Goal: Task Accomplishment & Management: Complete application form

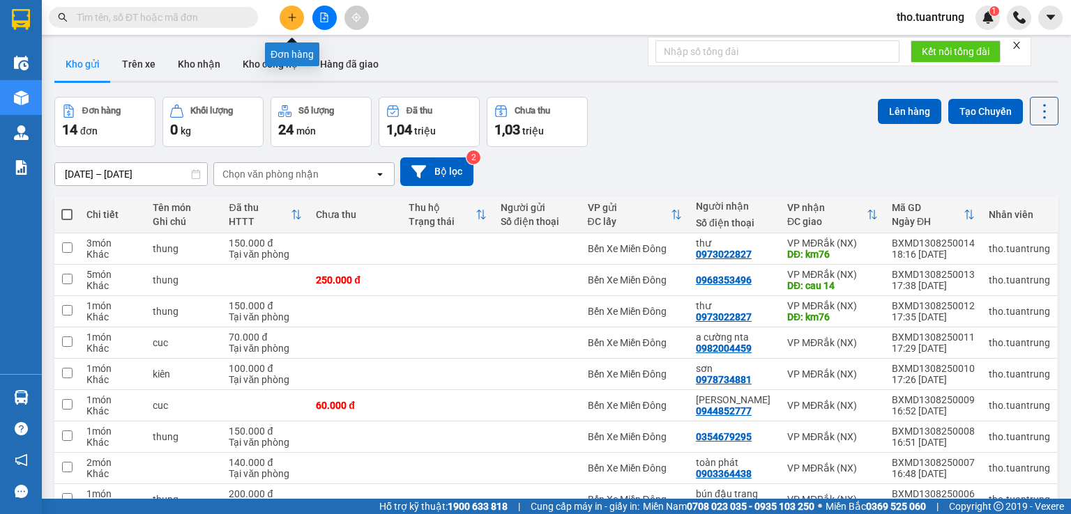
click at [287, 19] on icon "plus" at bounding box center [292, 18] width 10 height 10
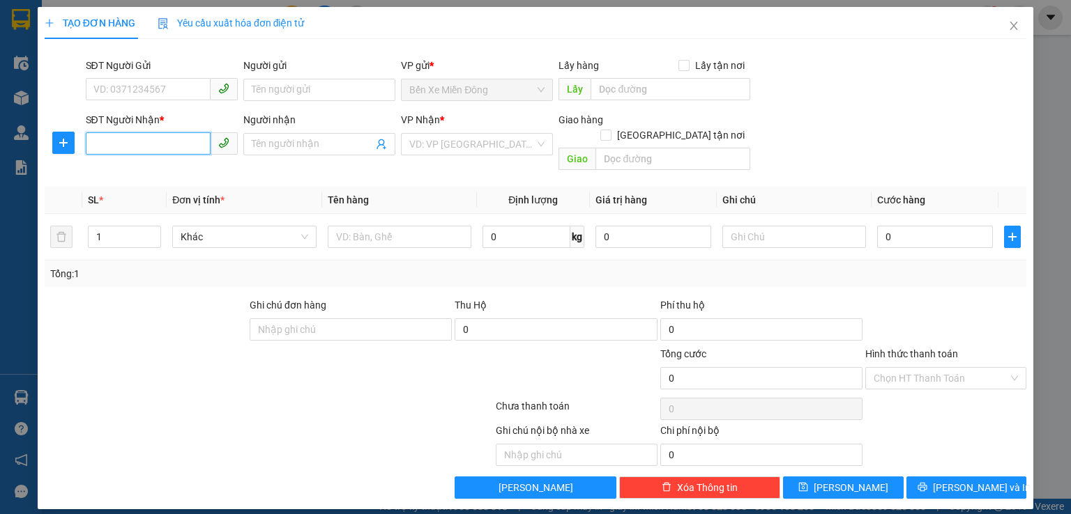
click at [159, 142] on input "SĐT Người Nhận *" at bounding box center [148, 143] width 125 height 22
type input "0398787383"
click at [453, 146] on input "search" at bounding box center [471, 144] width 125 height 21
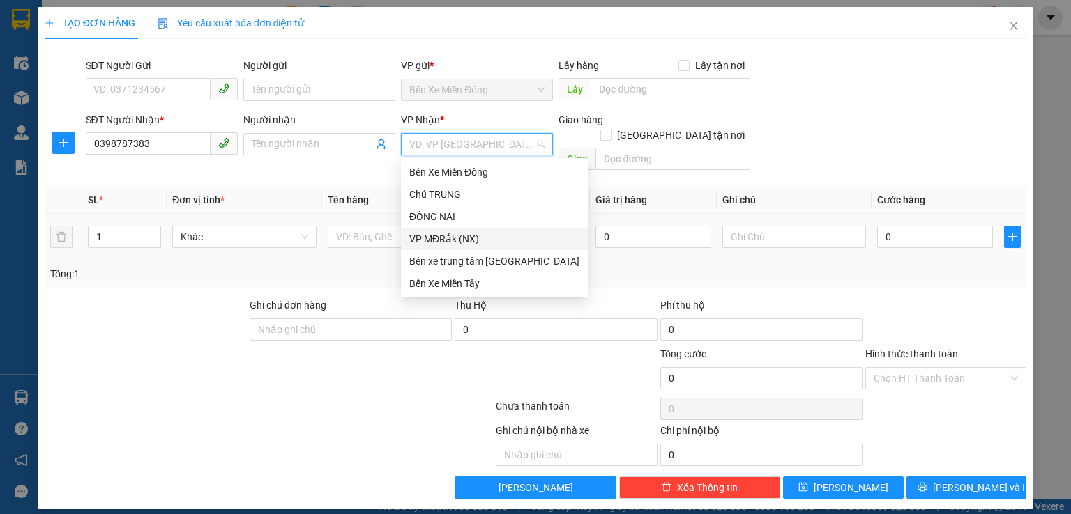
click at [456, 240] on div "VP MĐRắk (NX)" at bounding box center [494, 238] width 170 height 15
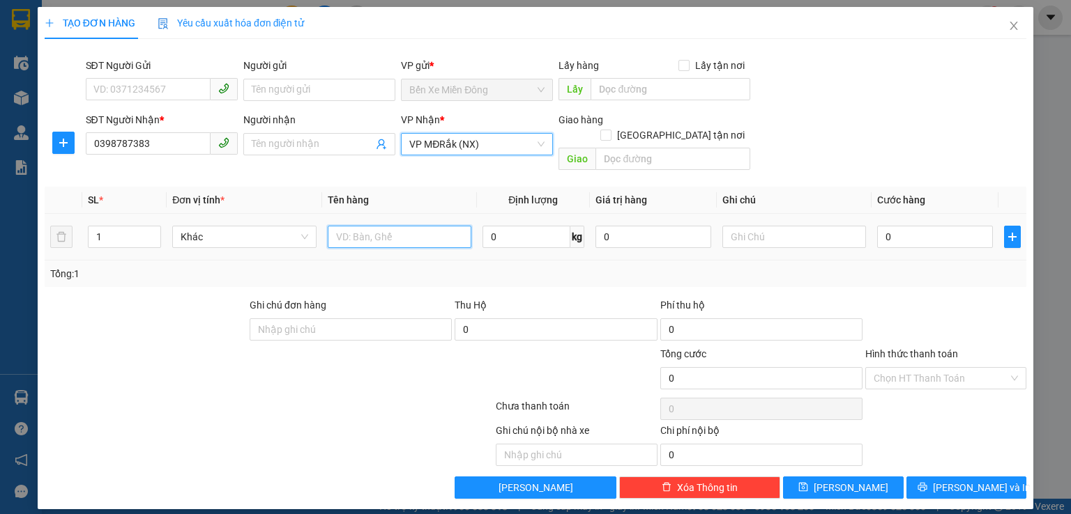
click at [362, 226] on input "text" at bounding box center [400, 237] width 144 height 22
type input "cuc"
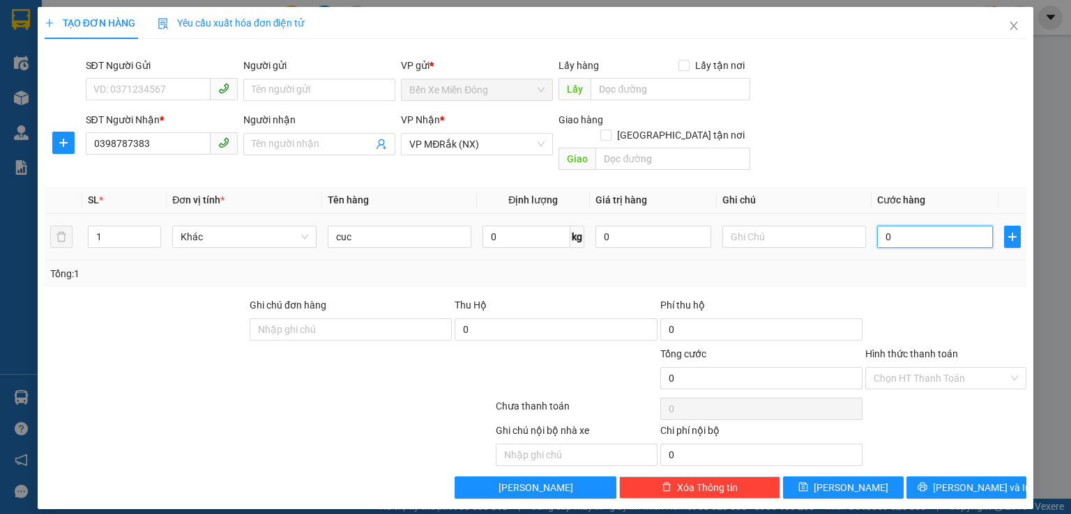
click at [899, 226] on input "0" at bounding box center [935, 237] width 116 height 22
type input "5"
type input "50"
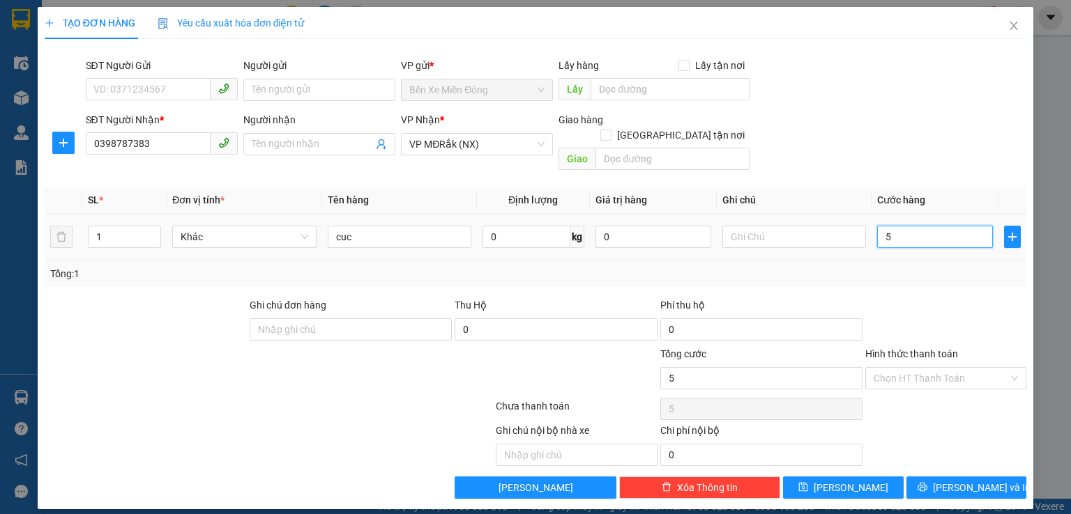
type input "50"
type input "500"
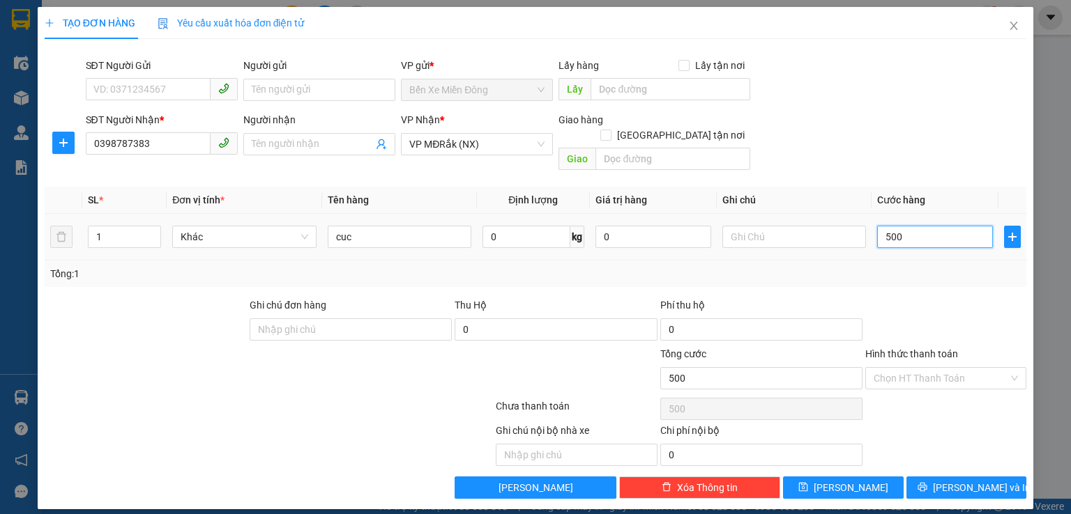
type input "5.000"
type input "50.000"
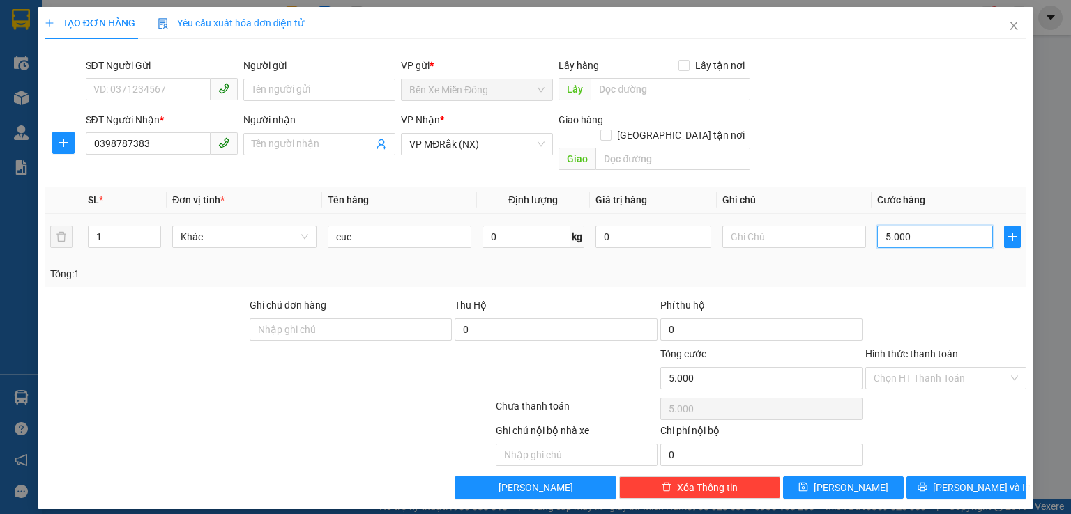
type input "50.000"
click at [939, 368] on input "Hình thức thanh toán" at bounding box center [940, 378] width 135 height 21
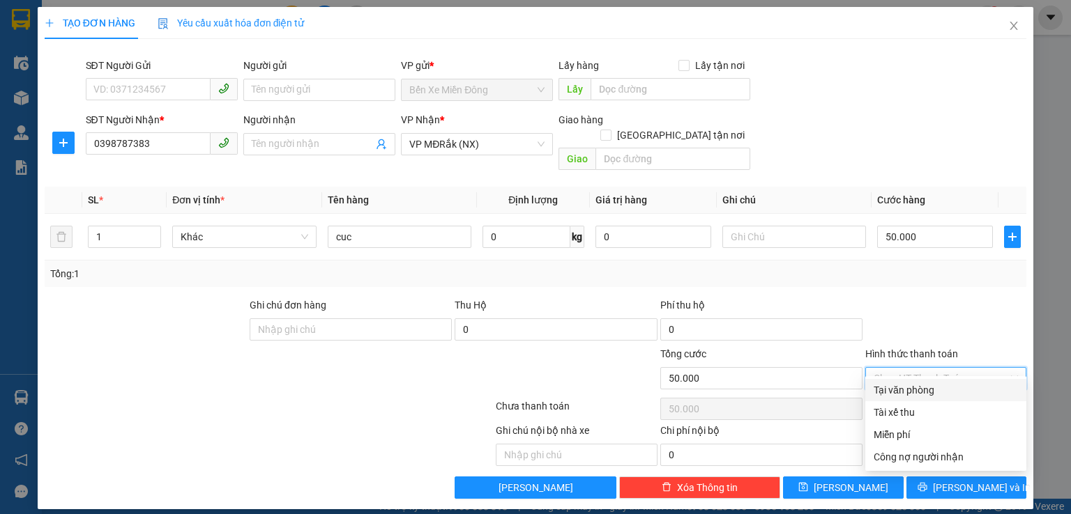
click at [940, 390] on div "Tại văn phòng" at bounding box center [945, 390] width 144 height 15
type input "0"
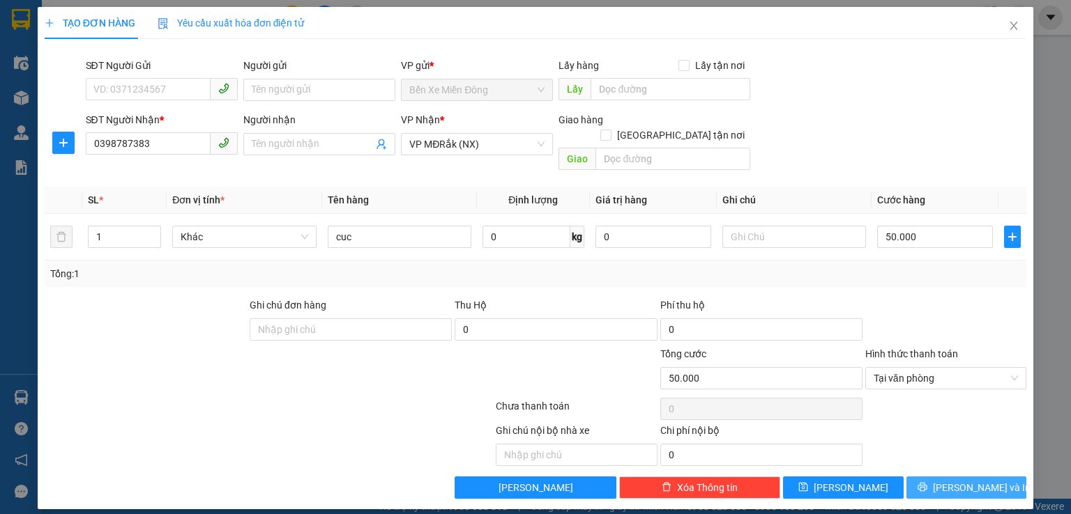
click at [968, 480] on span "[PERSON_NAME] và In" at bounding box center [982, 487] width 98 height 15
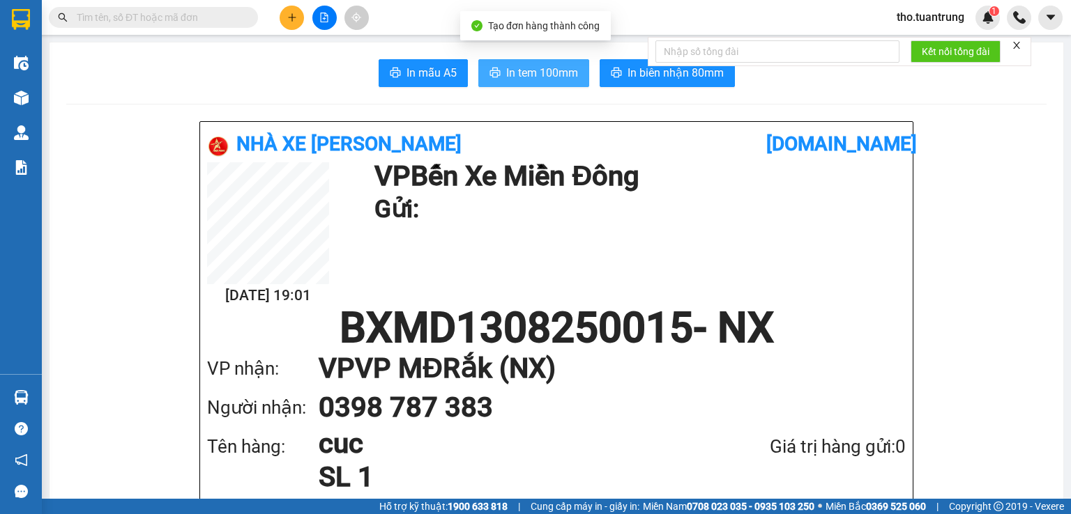
click at [542, 72] on span "In tem 100mm" at bounding box center [542, 72] width 72 height 17
click at [520, 77] on span "In tem 100mm" at bounding box center [542, 72] width 72 height 17
click at [520, 72] on span "In tem 100mm" at bounding box center [542, 72] width 72 height 17
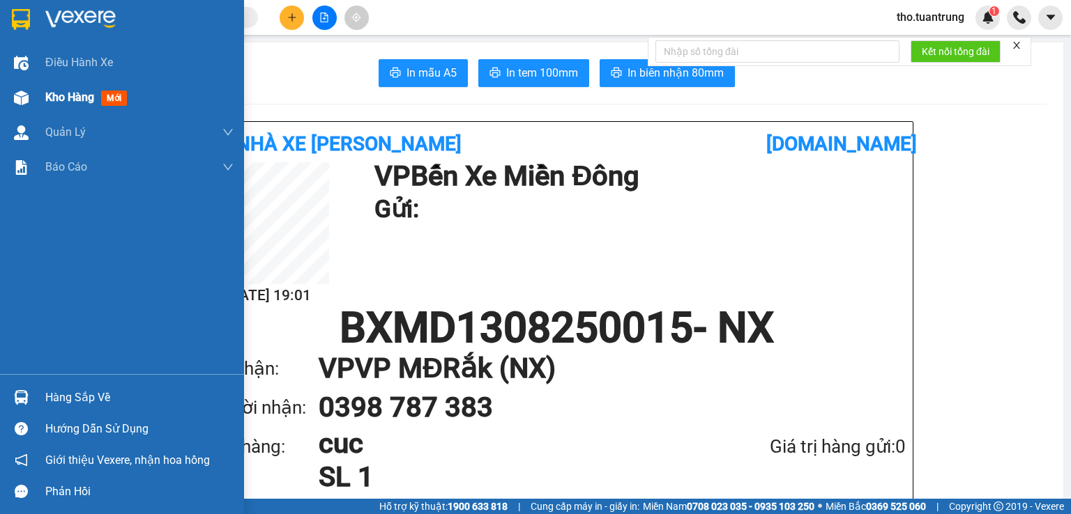
click at [41, 97] on div "Kho hàng mới" at bounding box center [122, 97] width 244 height 35
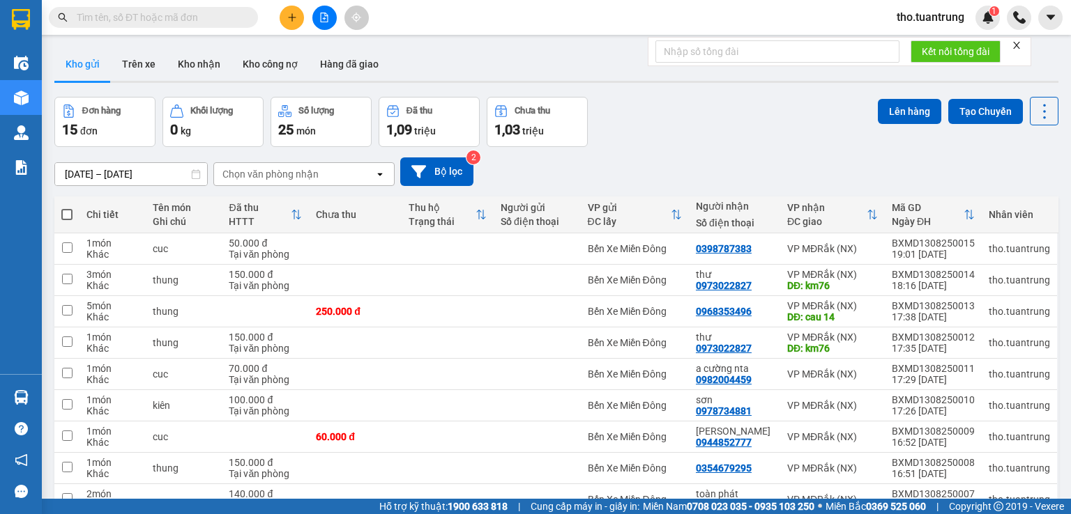
click at [460, 9] on div "Kết quả tìm kiếm ( 0 ) Bộ lọc No Data tho.tuantrung 1" at bounding box center [535, 17] width 1071 height 35
